Goal: Transaction & Acquisition: Purchase product/service

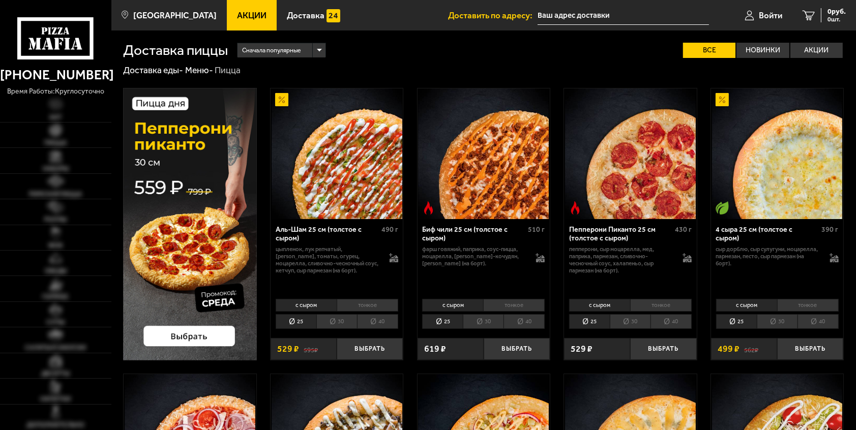
type input "[STREET_ADDRESS]"
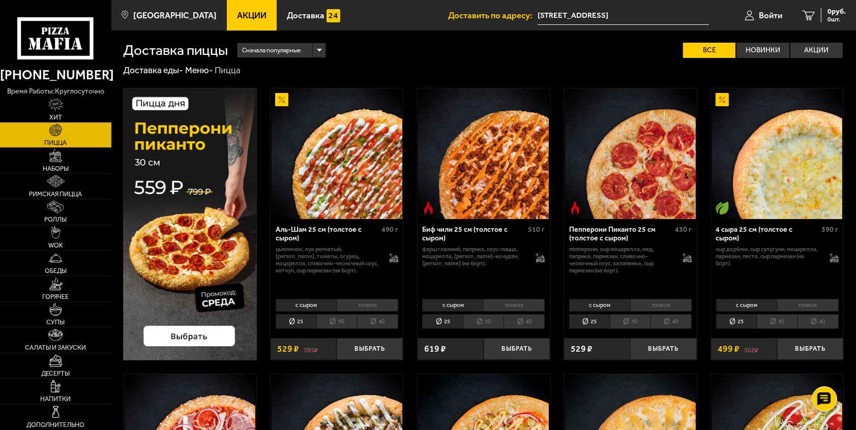
click at [83, 137] on link "Пицца" at bounding box center [55, 135] width 111 height 25
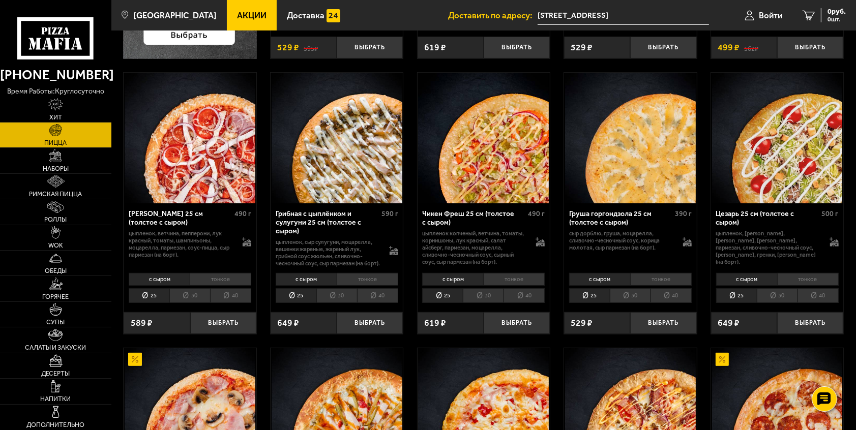
scroll to position [305, 0]
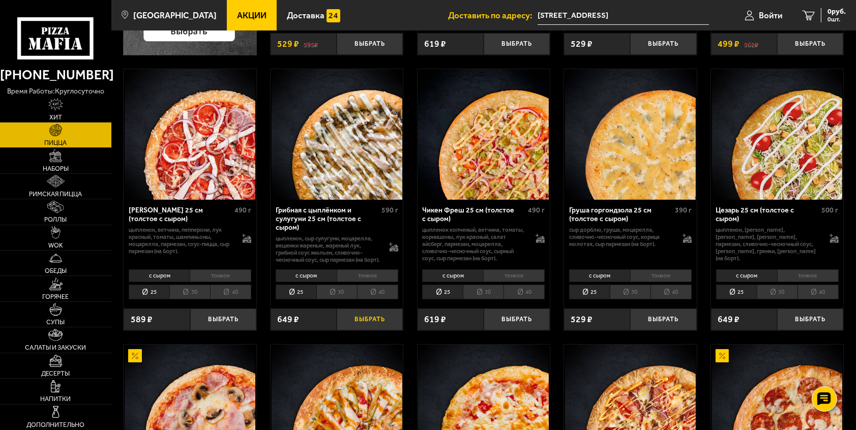
click at [363, 326] on button "Выбрать" at bounding box center [370, 320] width 66 height 22
click at [820, 329] on button "Выбрать" at bounding box center [810, 320] width 66 height 22
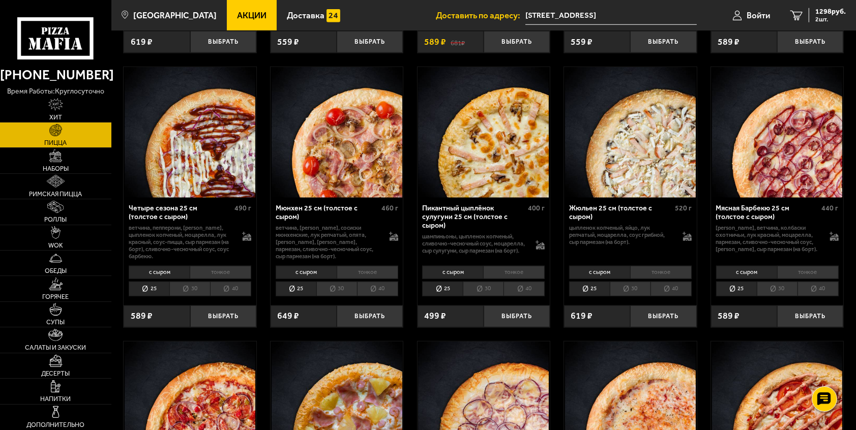
scroll to position [1118, 0]
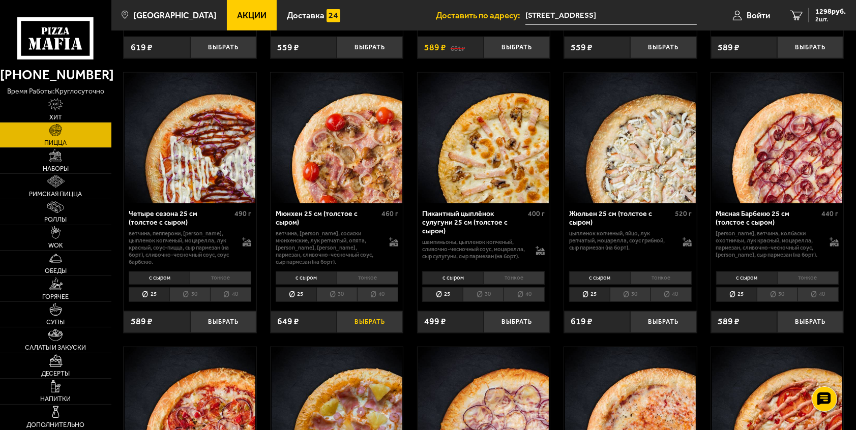
click at [376, 333] on button "Выбрать" at bounding box center [370, 322] width 66 height 22
click at [805, 9] on link "3 1335 руб. 3 шт." at bounding box center [818, 15] width 76 height 31
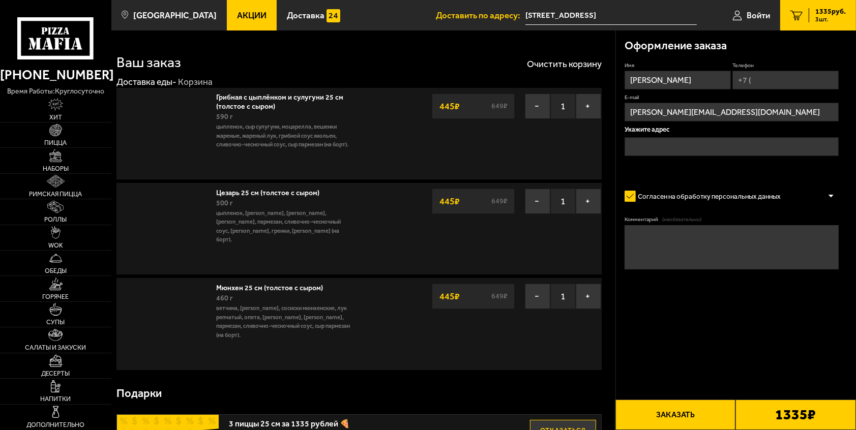
type input "[STREET_ADDRESS]"
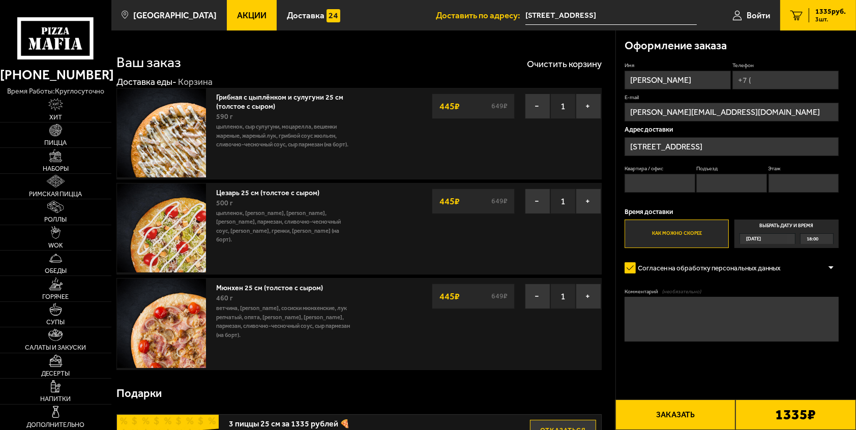
click at [769, 81] on input "Телефон" at bounding box center [785, 80] width 106 height 19
type input "[PHONE_NUMBER]"
type input "336"
type input "9"
type input "5"
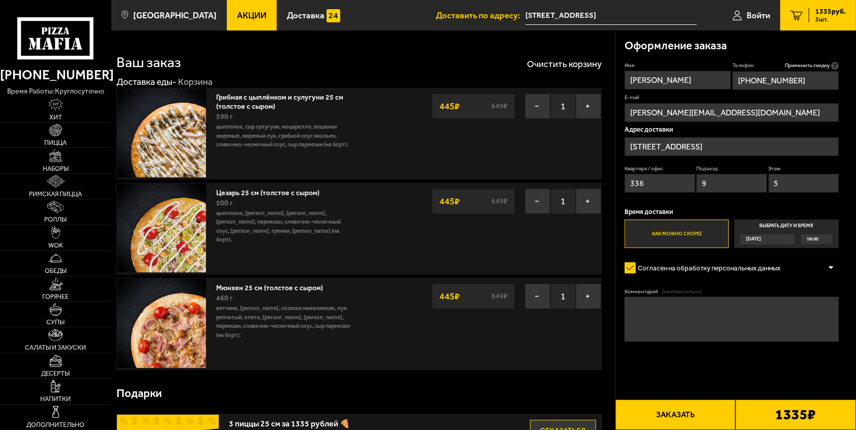
type input "[PHONE_NUMBER]"
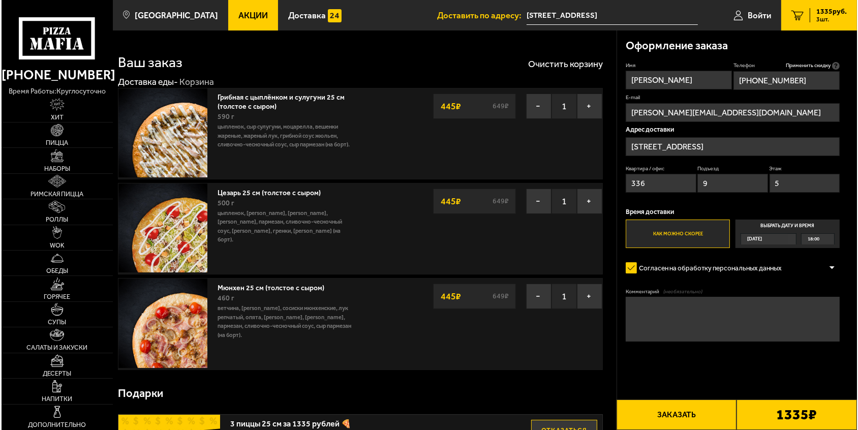
scroll to position [102, 0]
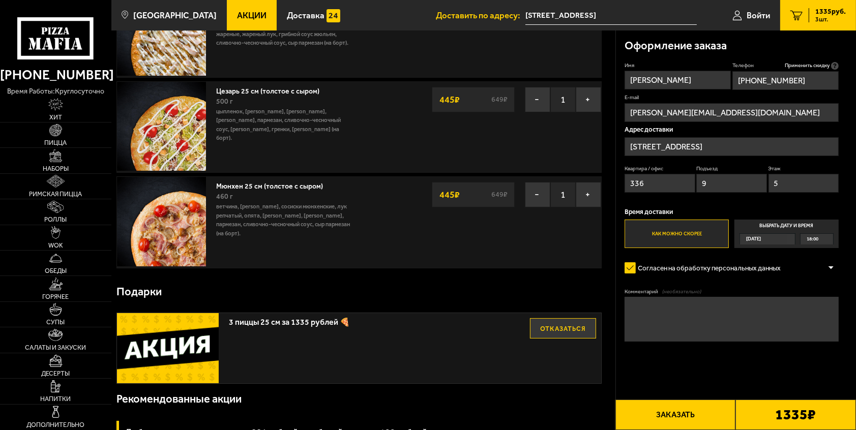
click at [691, 411] on button "Заказать" at bounding box center [675, 415] width 120 height 31
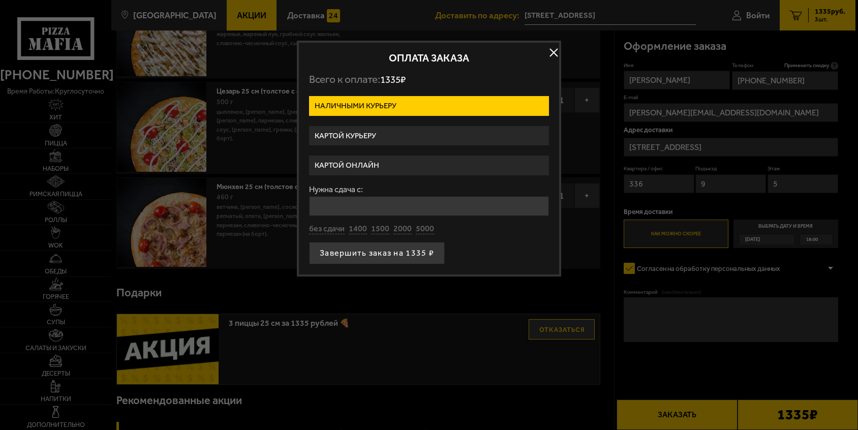
click at [419, 106] on label "Наличными курьеру" at bounding box center [429, 106] width 240 height 20
click at [0, 0] on input "Наличными курьеру" at bounding box center [0, 0] width 0 height 0
click at [499, 99] on label "Наличными курьеру" at bounding box center [429, 106] width 240 height 20
click at [0, 0] on input "Наличными курьеру" at bounding box center [0, 0] width 0 height 0
click at [356, 168] on label "Картой онлайн" at bounding box center [429, 166] width 240 height 20
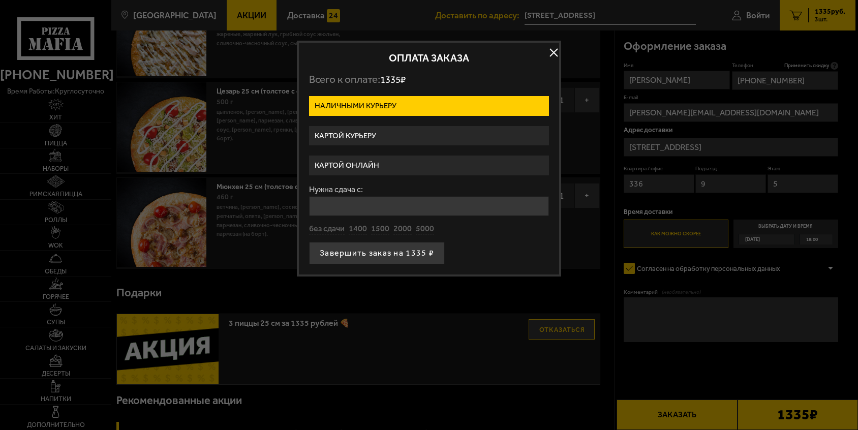
click at [0, 0] on input "Картой онлайн" at bounding box center [0, 0] width 0 height 0
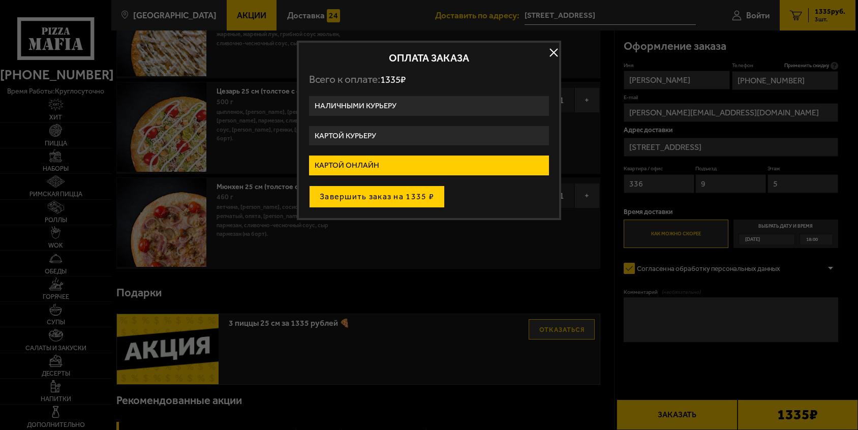
click at [374, 195] on button "Завершить заказ на 1335 ₽" at bounding box center [377, 197] width 136 height 22
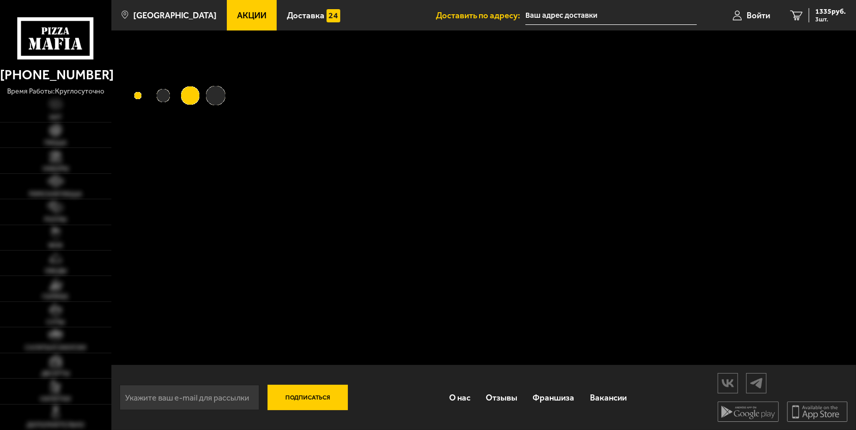
type input "[STREET_ADDRESS]"
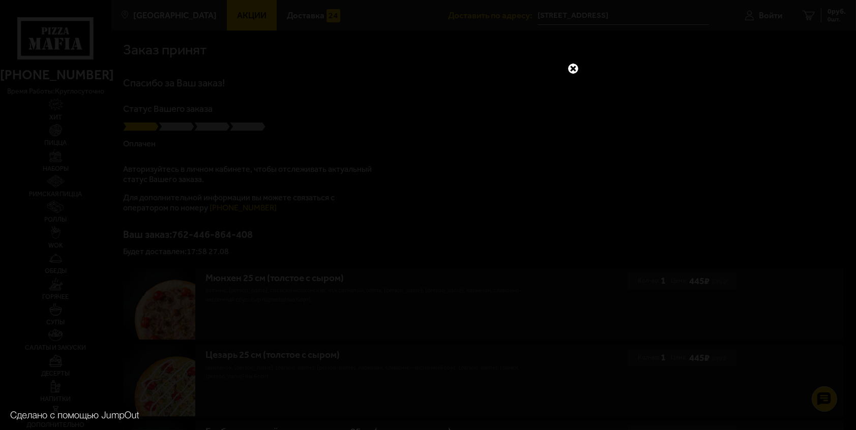
click at [575, 65] on link at bounding box center [572, 68] width 13 height 13
